Goal: Use online tool/utility: Utilize a website feature to perform a specific function

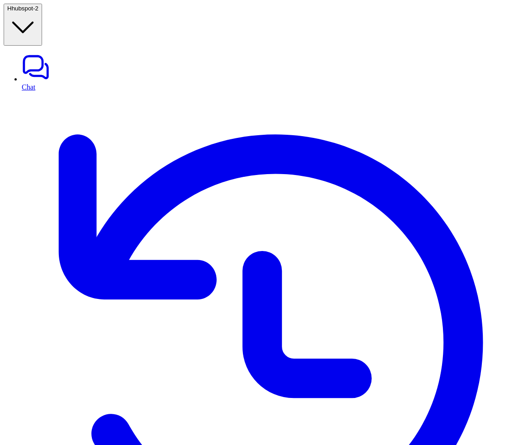
type textarea "**********"
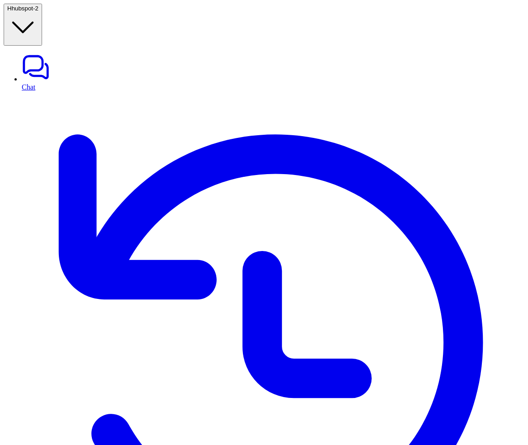
paste textarea "**********"
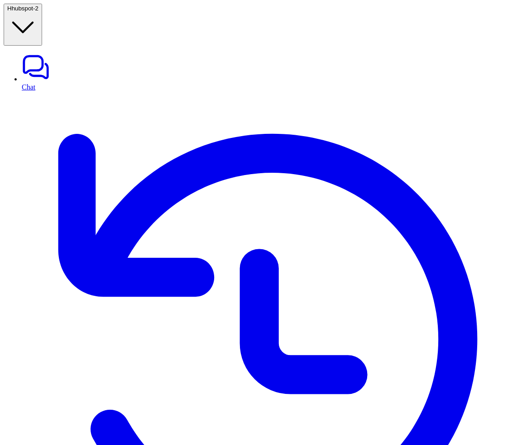
type textarea "**********"
